Goal: Information Seeking & Learning: Learn about a topic

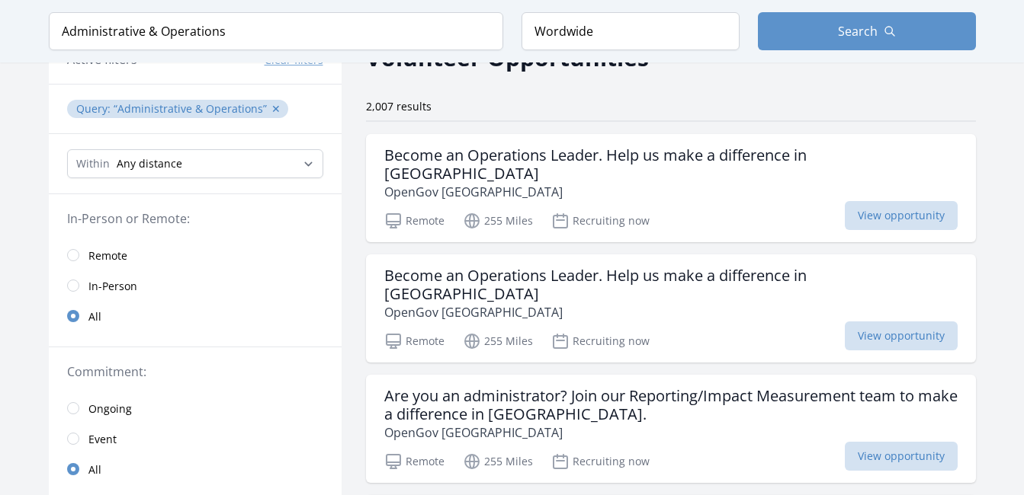
scroll to position [91, 0]
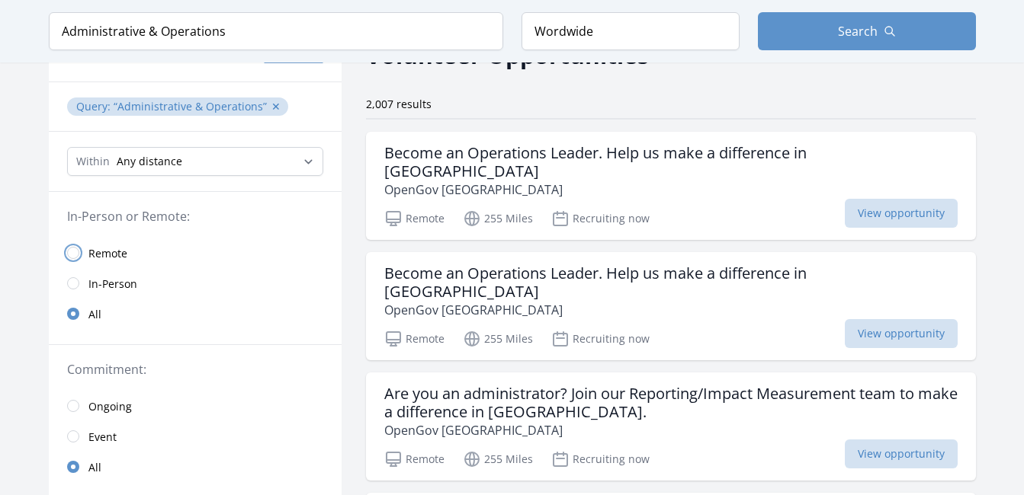
click at [75, 252] on input "radio" at bounding box center [73, 253] width 12 height 12
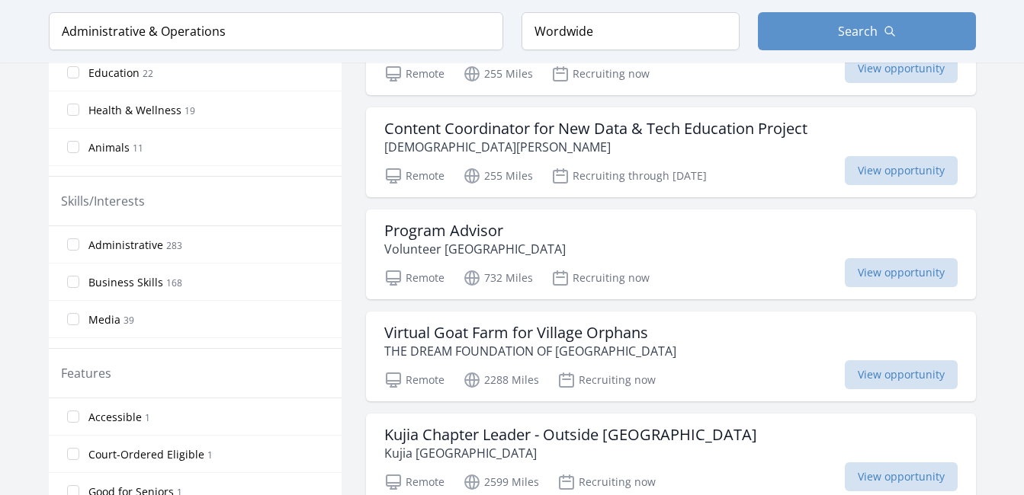
scroll to position [610, 0]
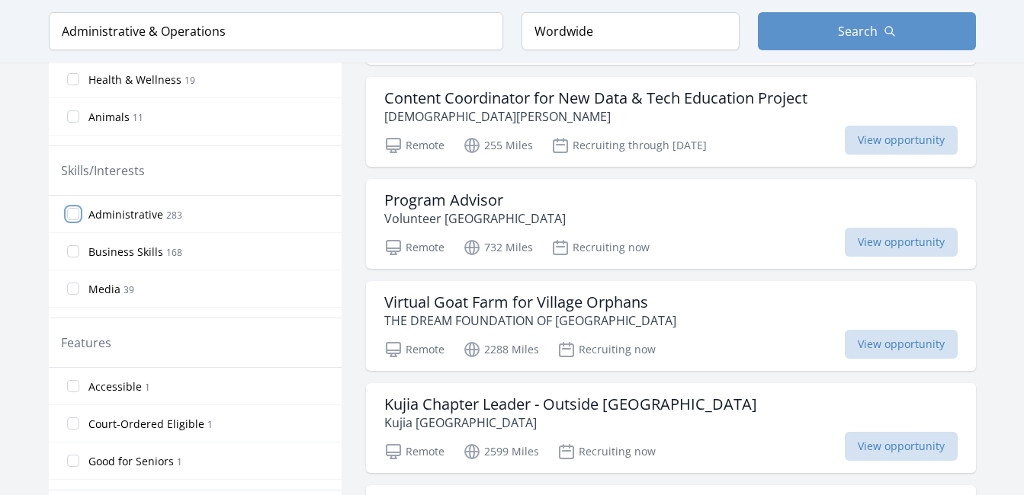
click at [71, 212] on input "Administrative 283" at bounding box center [73, 214] width 12 height 12
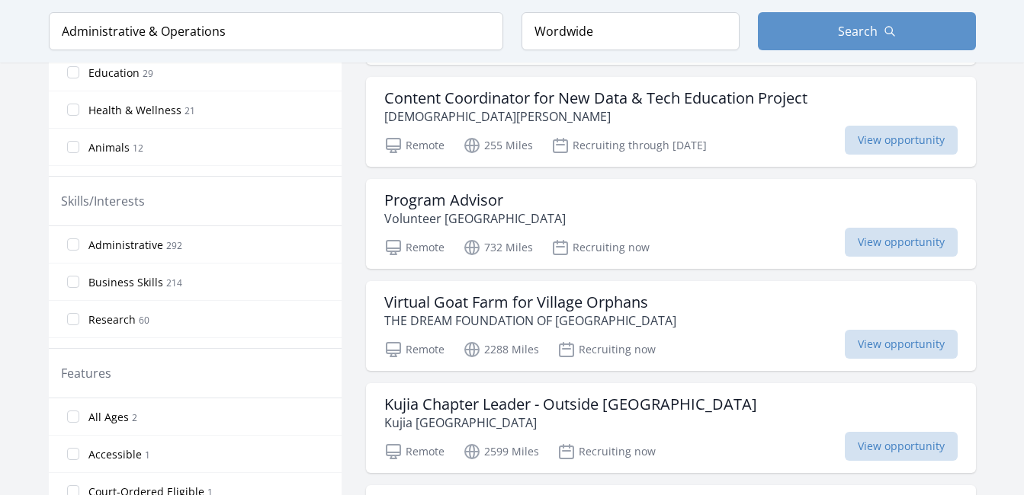
scroll to position [640, 0]
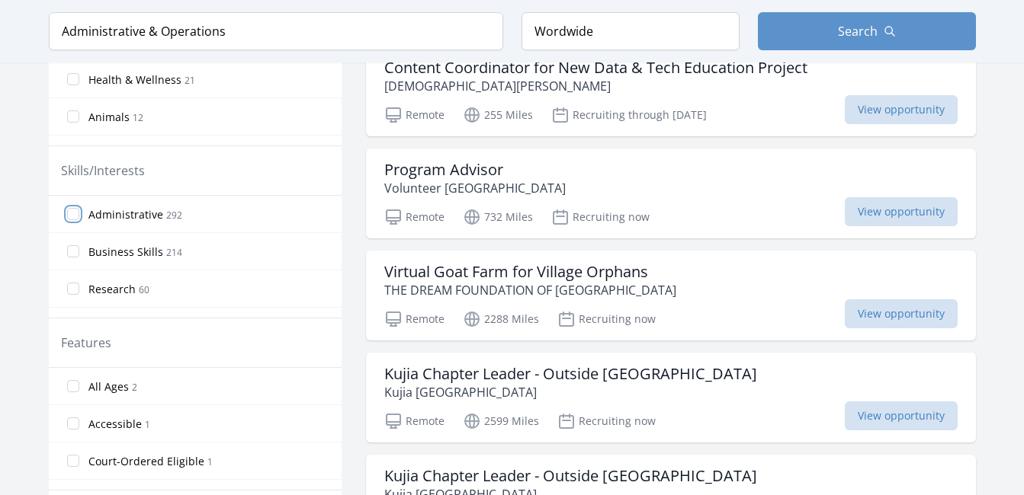
click at [71, 212] on input "Administrative 292" at bounding box center [73, 214] width 12 height 12
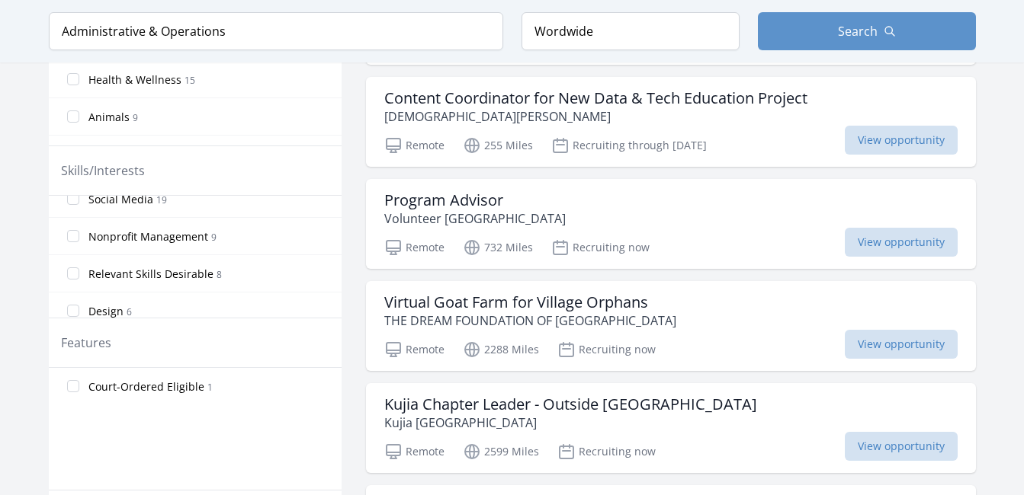
scroll to position [434, 0]
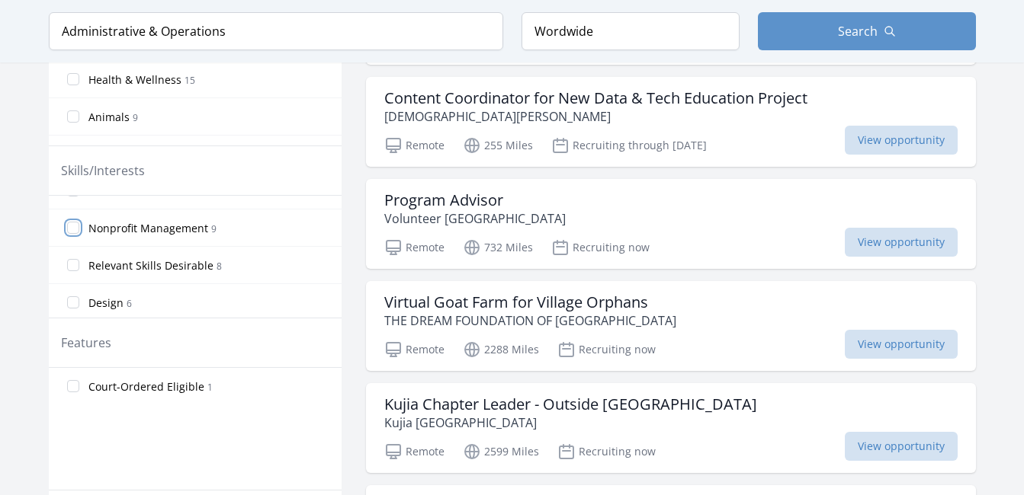
click at [71, 226] on input "Nonprofit Management 9" at bounding box center [73, 228] width 12 height 12
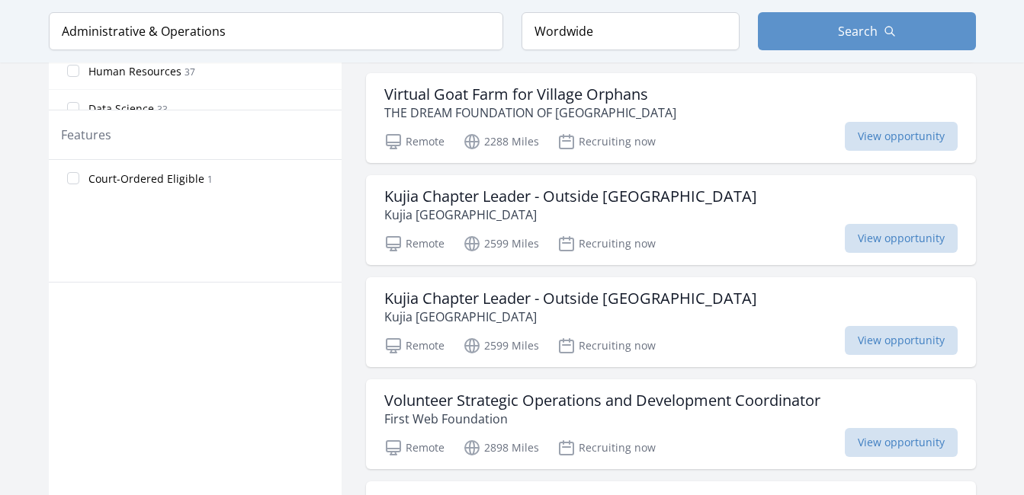
scroll to position [793, 0]
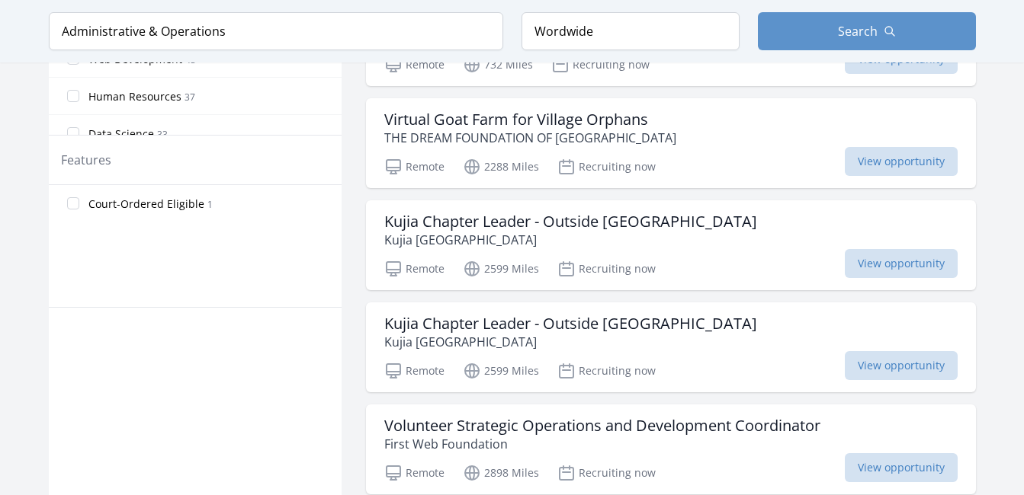
click at [348, 202] on div "Active filters Clear filters Presence : Remote ✕ Query : Administrative & Opera…" at bounding box center [512, 500] width 927 height 2362
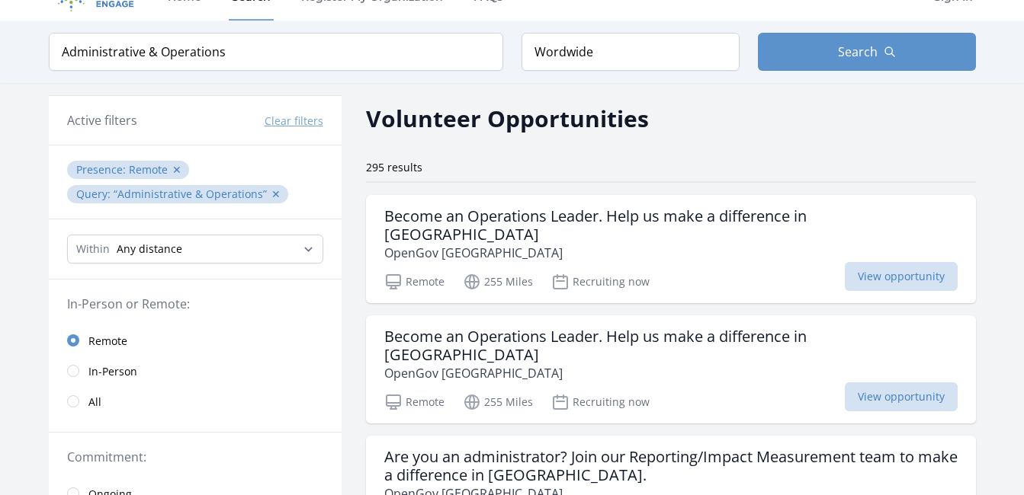
scroll to position [0, 0]
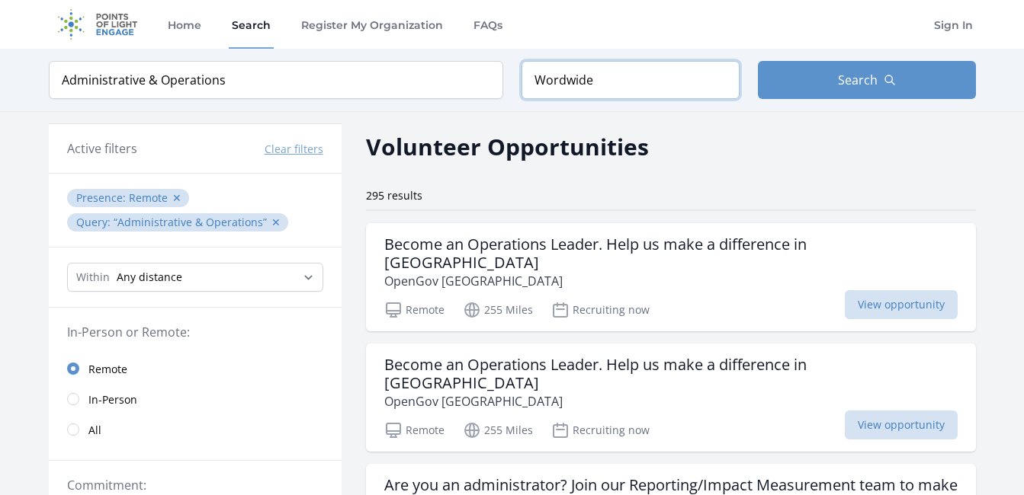
click at [619, 84] on input "Wordwide" at bounding box center [630, 80] width 218 height 38
type input "W"
click at [619, 84] on input "Uk" at bounding box center [630, 80] width 218 height 38
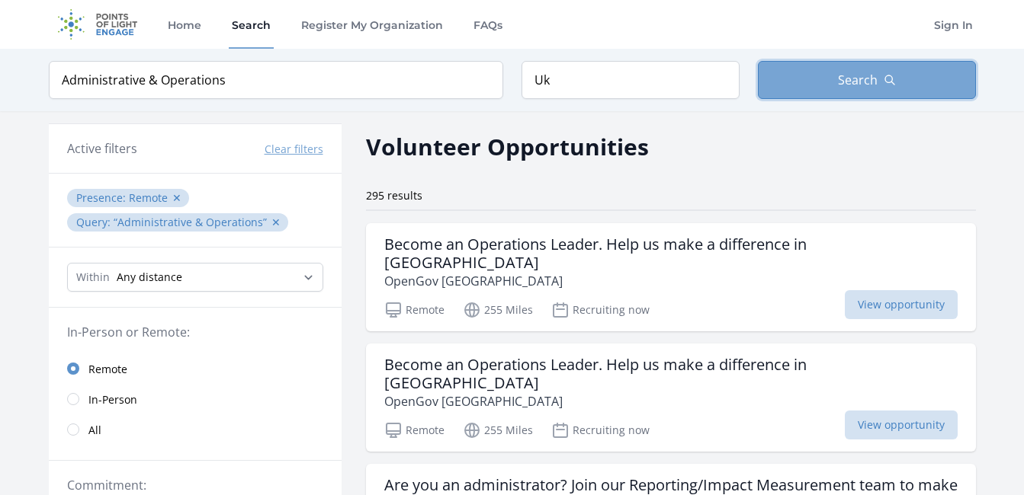
click at [800, 87] on button "Search" at bounding box center [867, 80] width 218 height 38
click at [822, 75] on button "Search" at bounding box center [867, 80] width 218 height 38
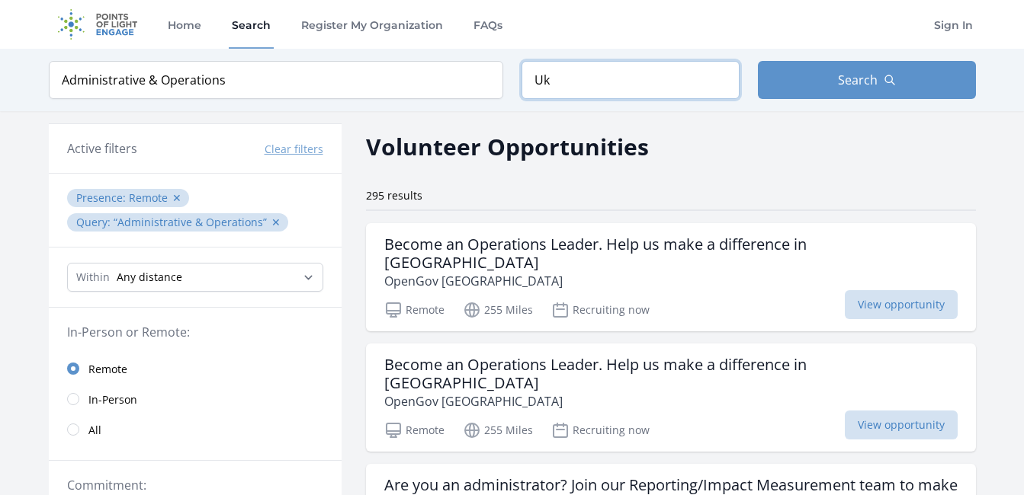
click at [585, 84] on input "Uk" at bounding box center [630, 80] width 218 height 38
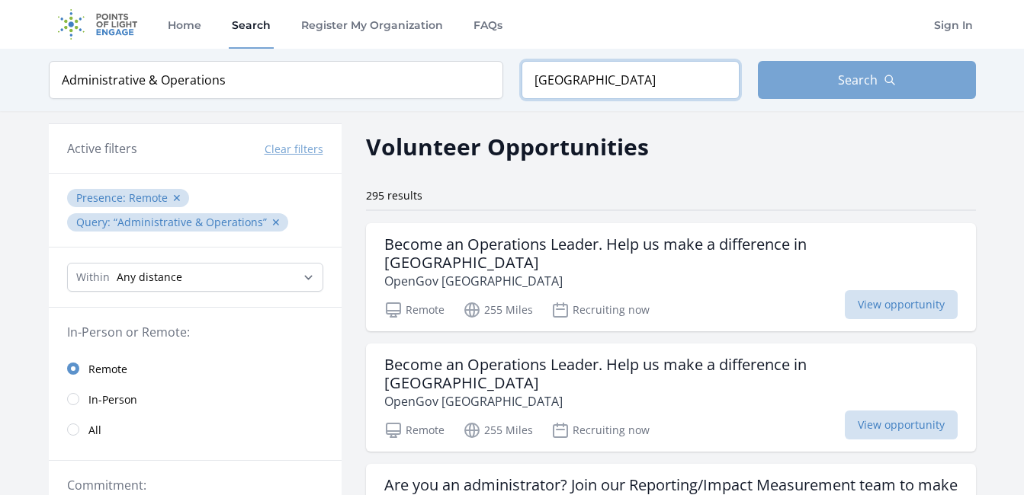
type input "[GEOGRAPHIC_DATA]"
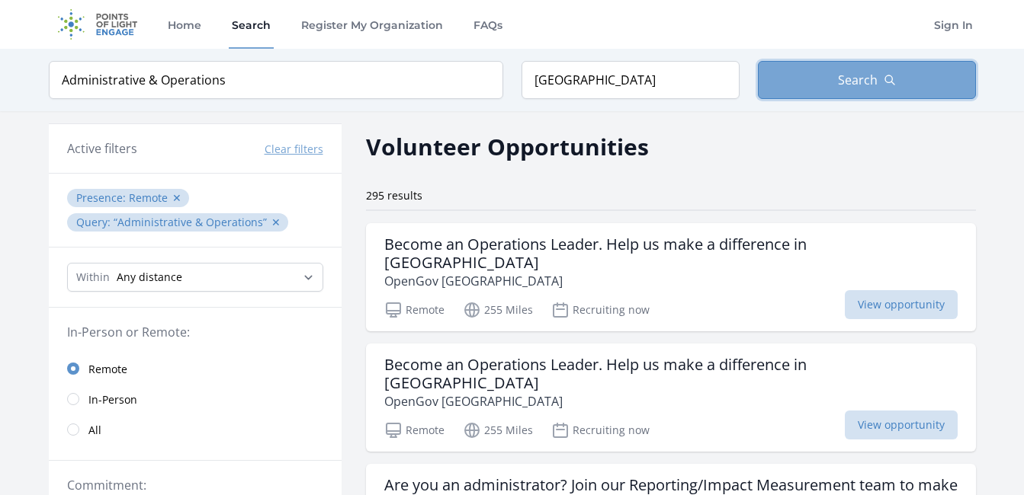
click at [792, 78] on button "Search" at bounding box center [867, 80] width 218 height 38
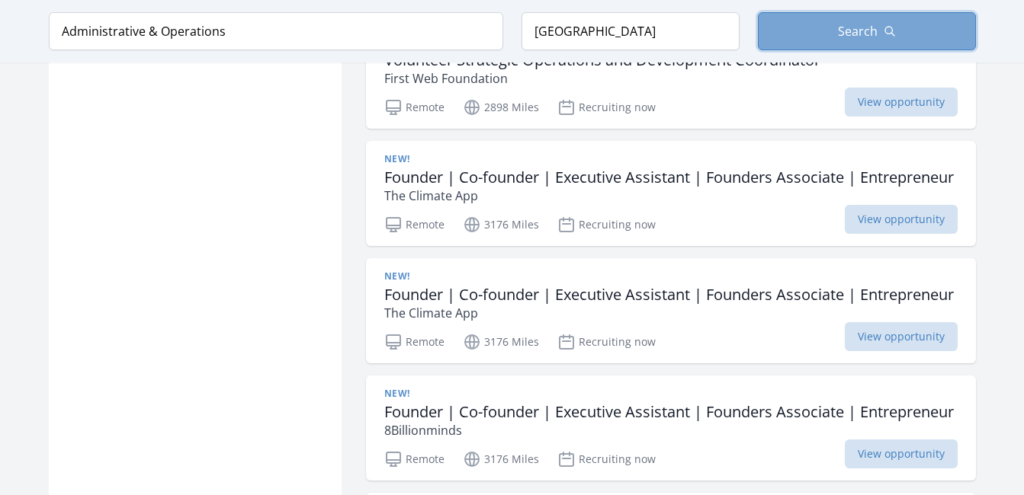
scroll to position [1128, 0]
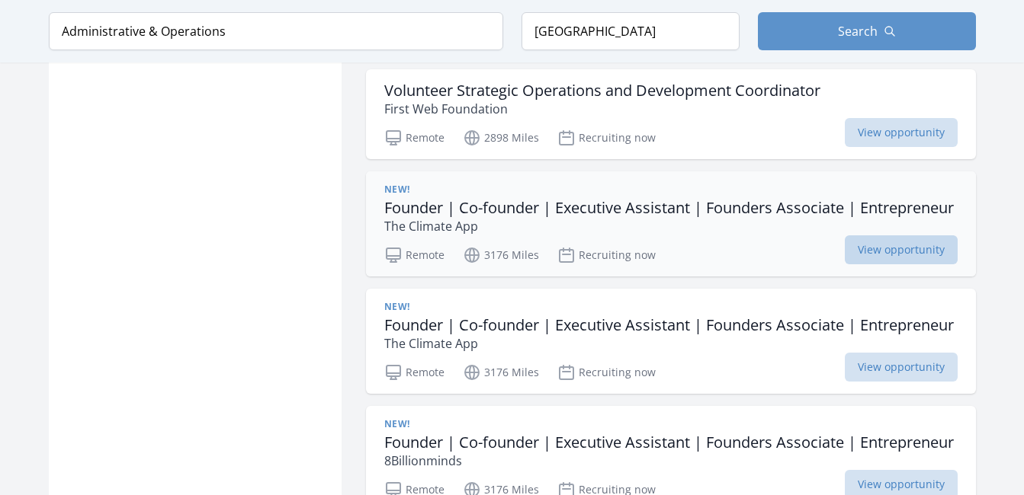
click at [896, 236] on span "View opportunity" at bounding box center [900, 250] width 113 height 29
click at [996, 197] on div "Active filters Clear filters Presence : Remote ✕ Query : Administrative & Opera…" at bounding box center [512, 164] width 976 height 2362
click at [916, 236] on span "View opportunity" at bounding box center [900, 250] width 113 height 29
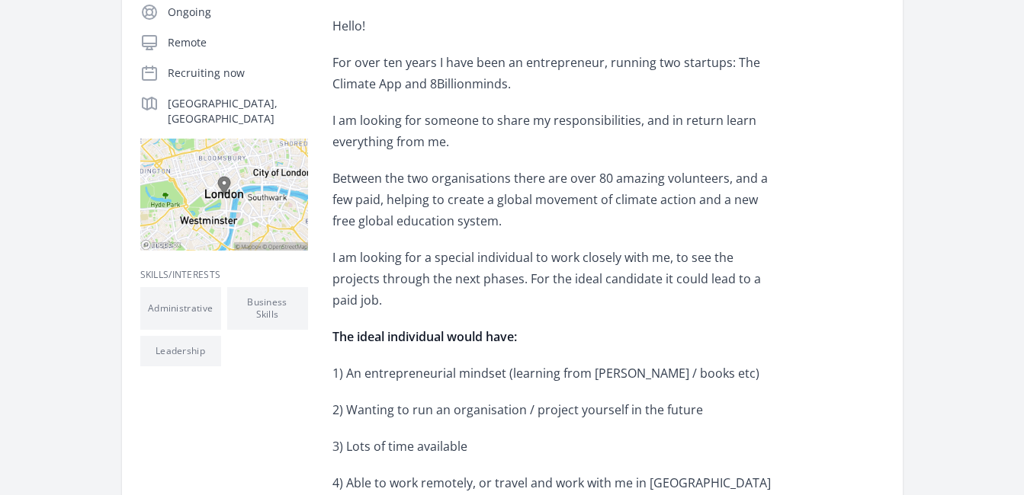
scroll to position [427, 0]
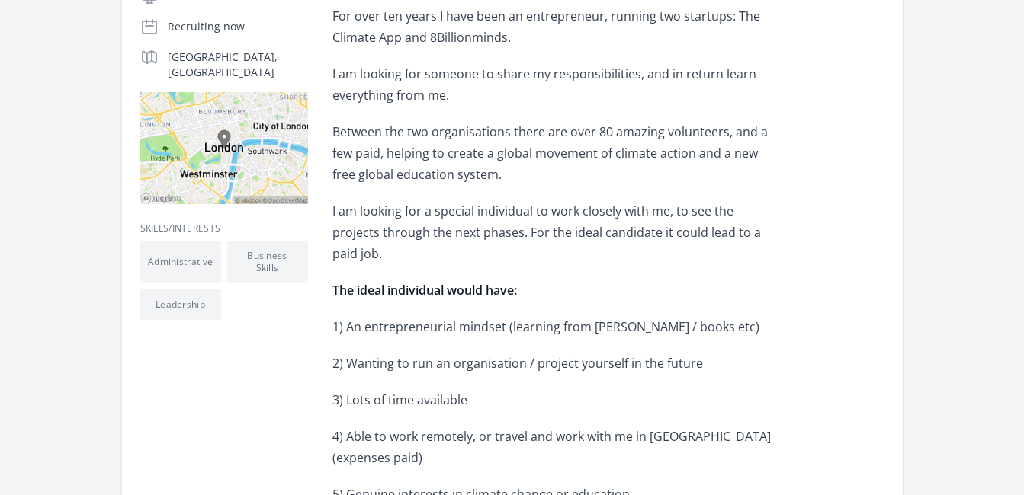
click at [732, 316] on p "1) An entrepreneurial mindset (learning from Tim Ferris / books etc)" at bounding box center [555, 326] width 446 height 21
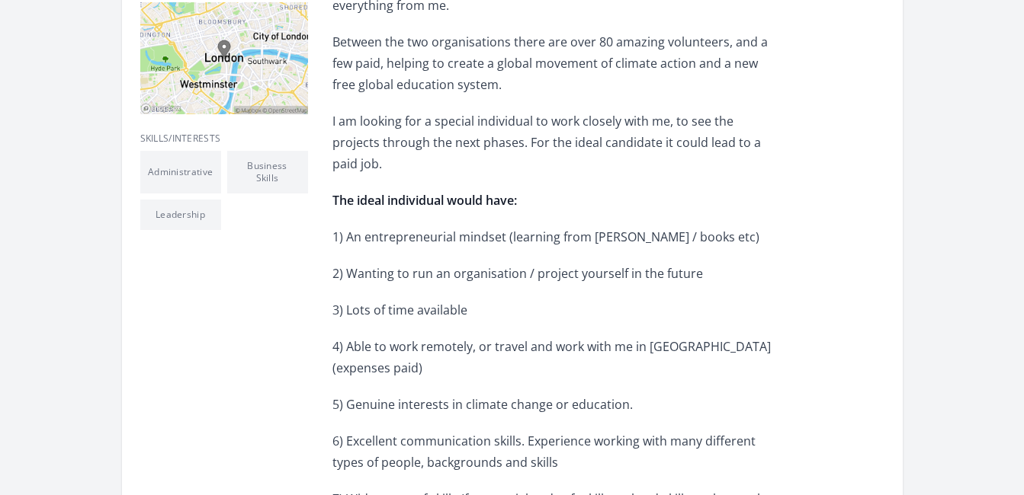
scroll to position [518, 0]
click at [732, 307] on div "Hello! For over ten years I have been an entrepreneur, running two startups: Th…" at bounding box center [555, 436] width 446 height 1119
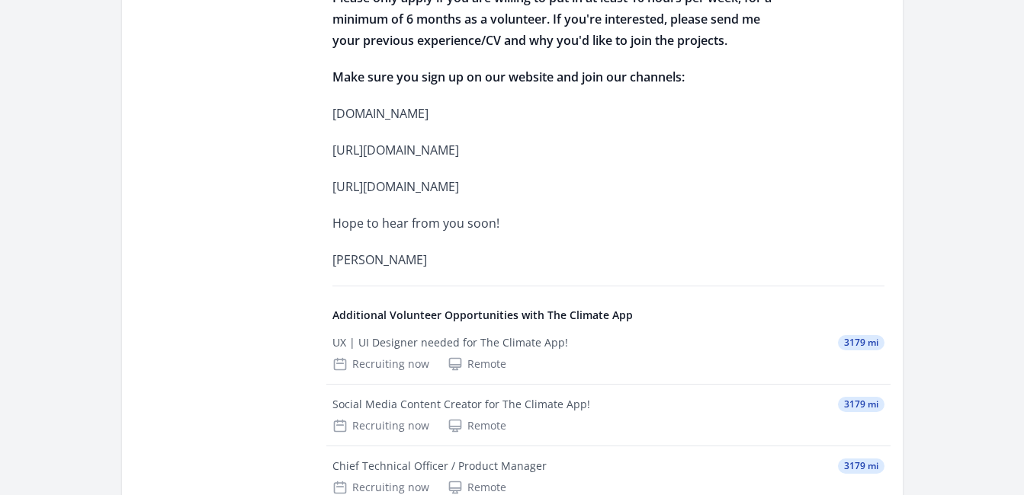
scroll to position [1247, 0]
